Goal: Navigation & Orientation: Understand site structure

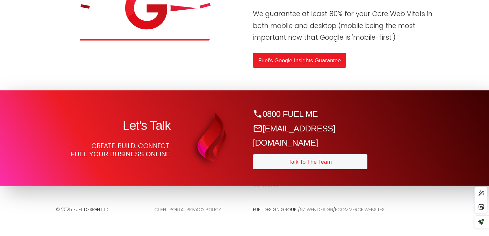
scroll to position [2292, 0]
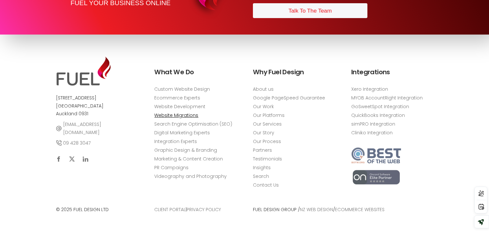
click at [165, 116] on link "Website Migrations" at bounding box center [176, 115] width 44 height 7
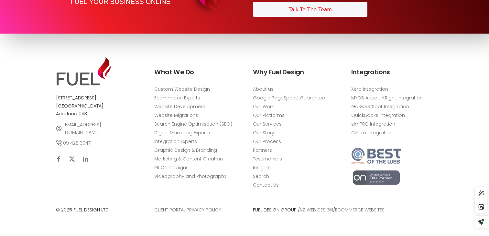
scroll to position [2307, 0]
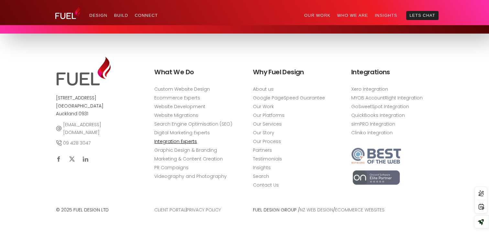
click at [168, 141] on link "Integration Experts" at bounding box center [175, 141] width 43 height 7
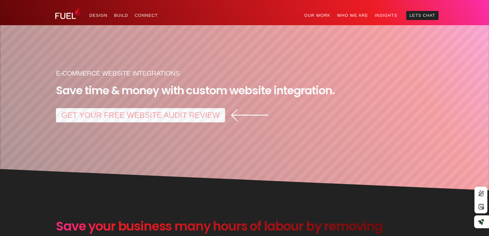
click at [69, 13] on img at bounding box center [68, 12] width 26 height 14
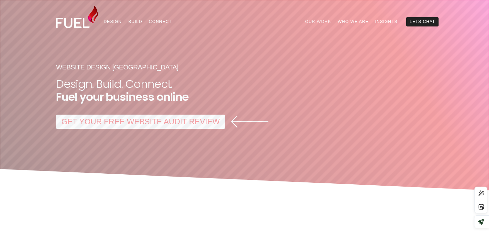
click at [315, 22] on link "Our Work" at bounding box center [318, 21] width 33 height 9
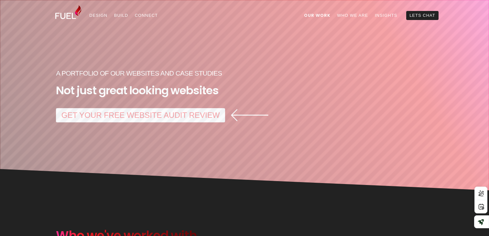
click at [66, 18] on img at bounding box center [68, 12] width 26 height 14
